Goal: Information Seeking & Learning: Learn about a topic

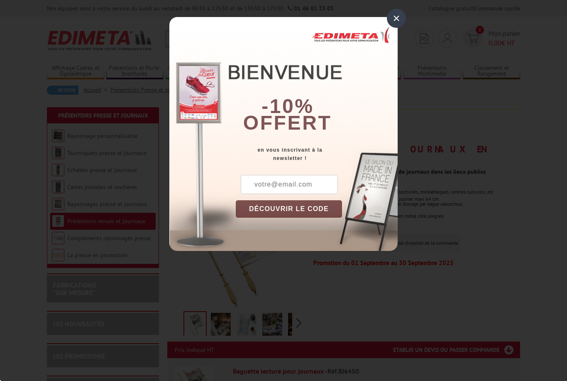
click at [396, 20] on div "×" at bounding box center [396, 18] width 19 height 19
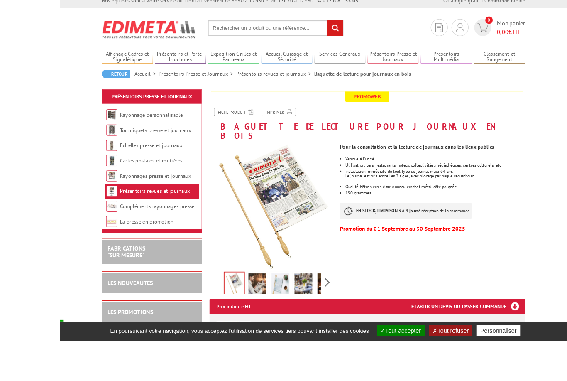
scroll to position [24, 0]
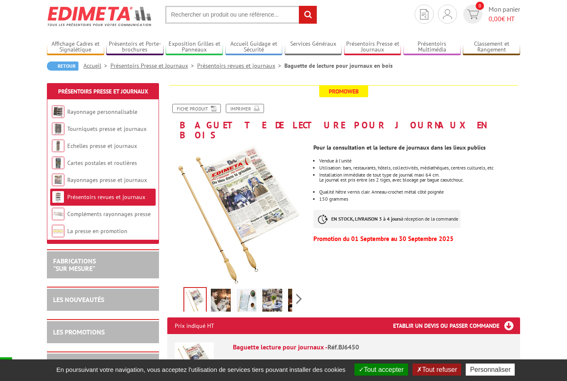
click at [228, 291] on img at bounding box center [221, 302] width 20 height 26
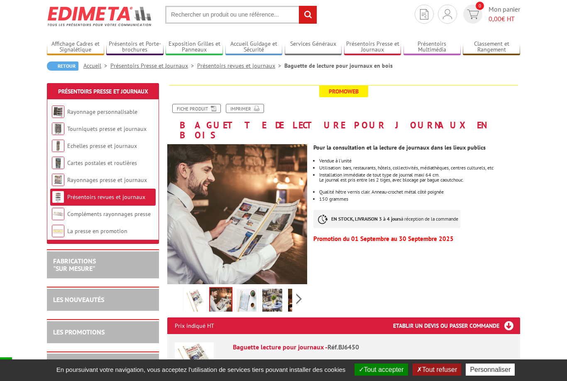
click at [252, 289] on img at bounding box center [247, 302] width 20 height 26
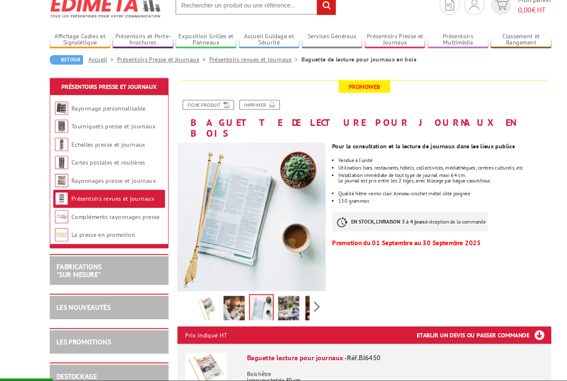
scroll to position [32, 0]
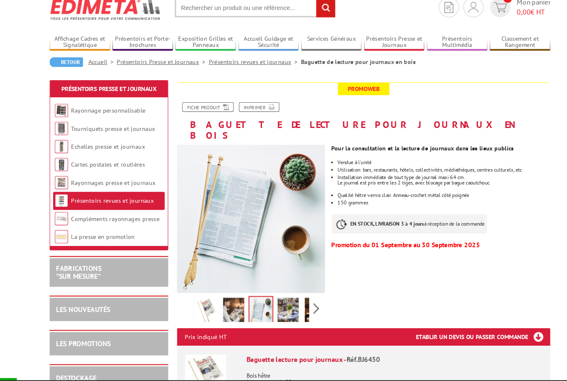
click at [274, 284] on img at bounding box center [272, 294] width 20 height 26
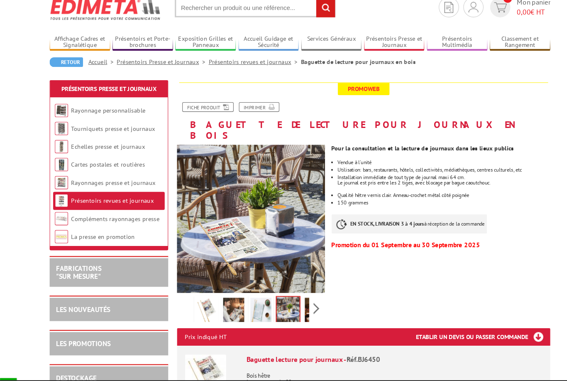
click at [299, 283] on div "Previous Next" at bounding box center [237, 290] width 140 height 29
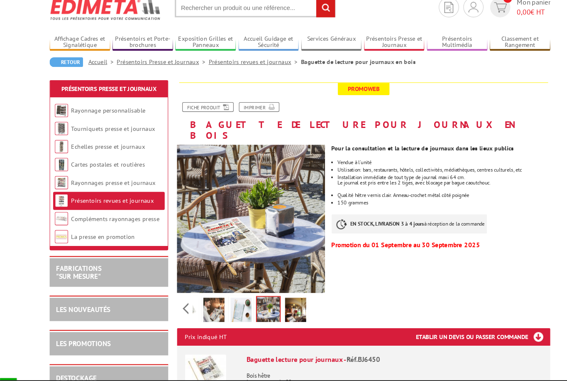
click at [280, 281] on img at bounding box center [279, 294] width 20 height 26
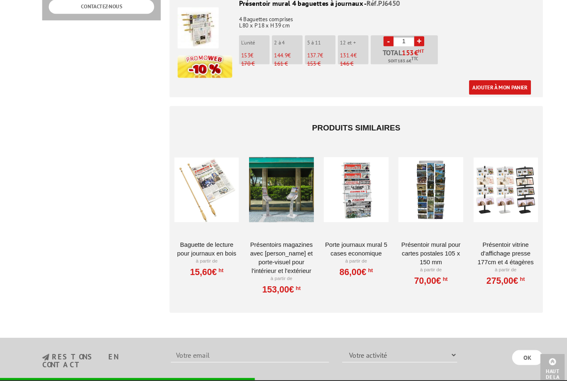
scroll to position [495, 0]
click at [204, 176] on div at bounding box center [202, 179] width 61 height 83
